Goal: Transaction & Acquisition: Purchase product/service

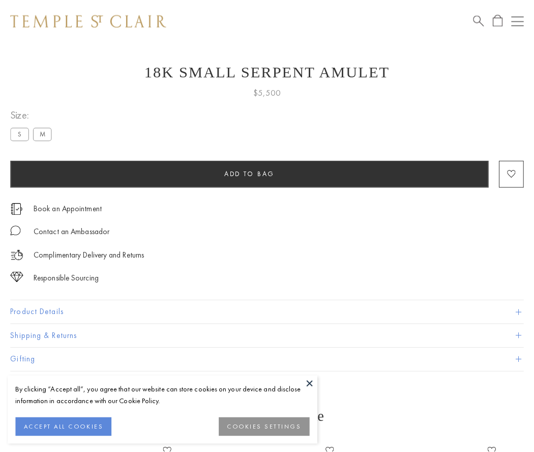
scroll to position [27, 0]
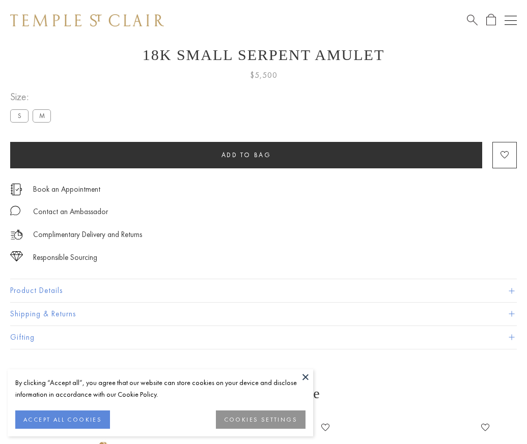
click at [246, 155] on span "Add to bag" at bounding box center [246, 155] width 50 height 9
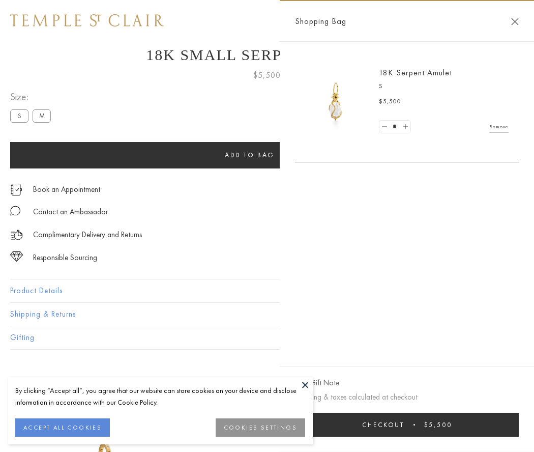
click at [414, 424] on button "Checkout $5,500" at bounding box center [407, 425] width 224 height 24
